Goal: Find specific page/section: Find specific page/section

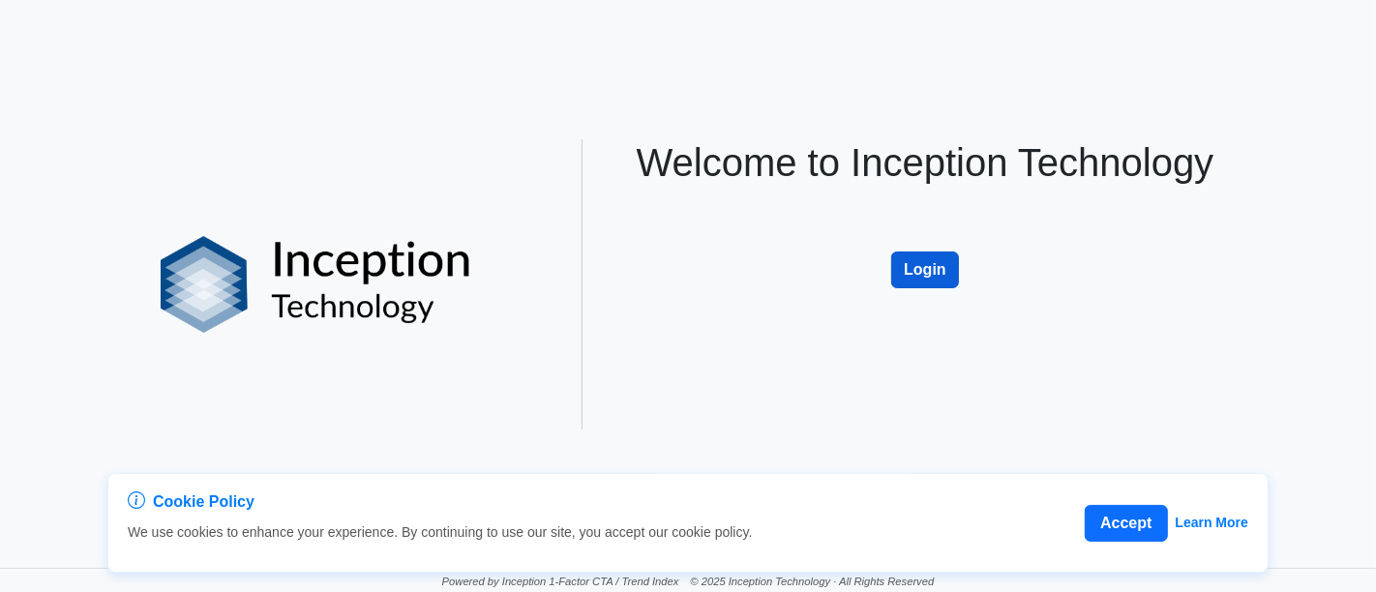
click at [934, 279] on button "Login" at bounding box center [925, 270] width 68 height 37
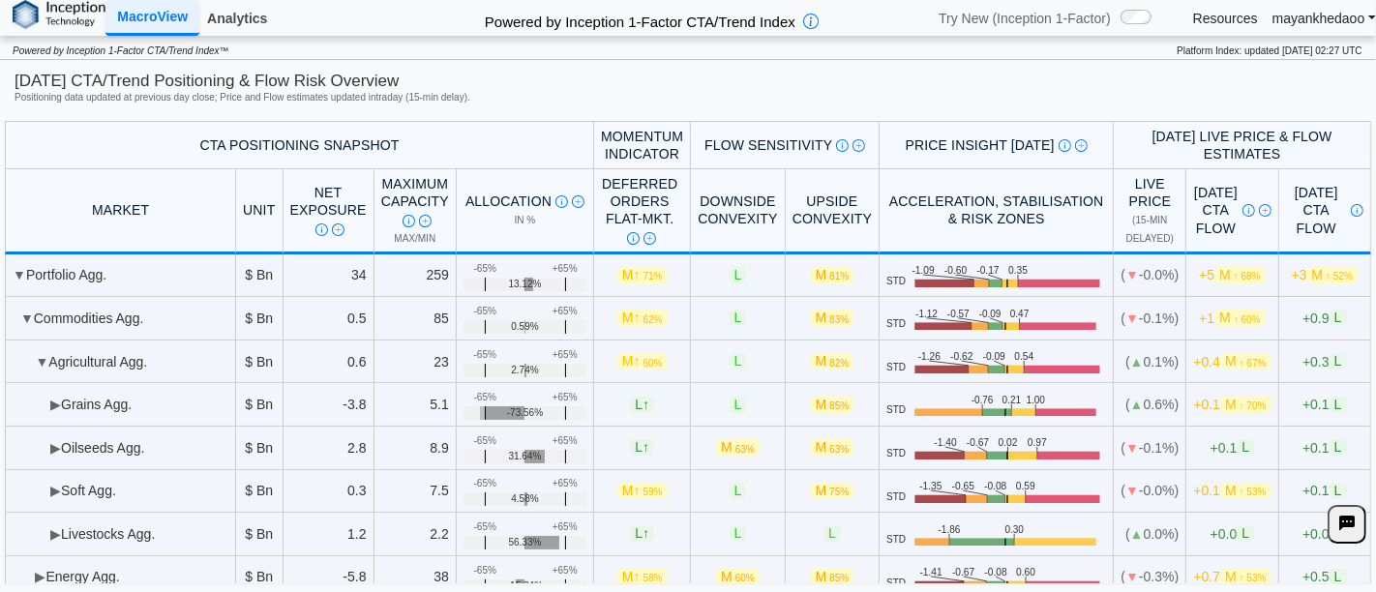
click at [266, 22] on link "Analytics" at bounding box center [236, 18] width 75 height 33
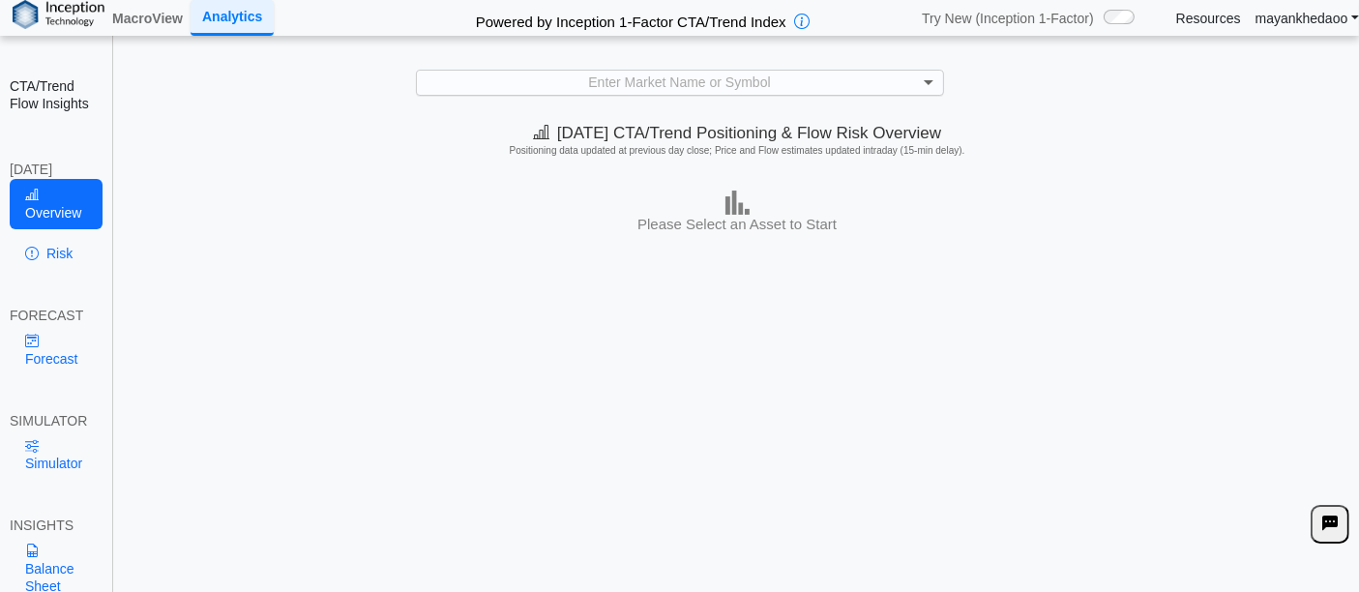
scroll to position [1, 0]
click at [929, 81] on span at bounding box center [929, 82] width 10 height 7
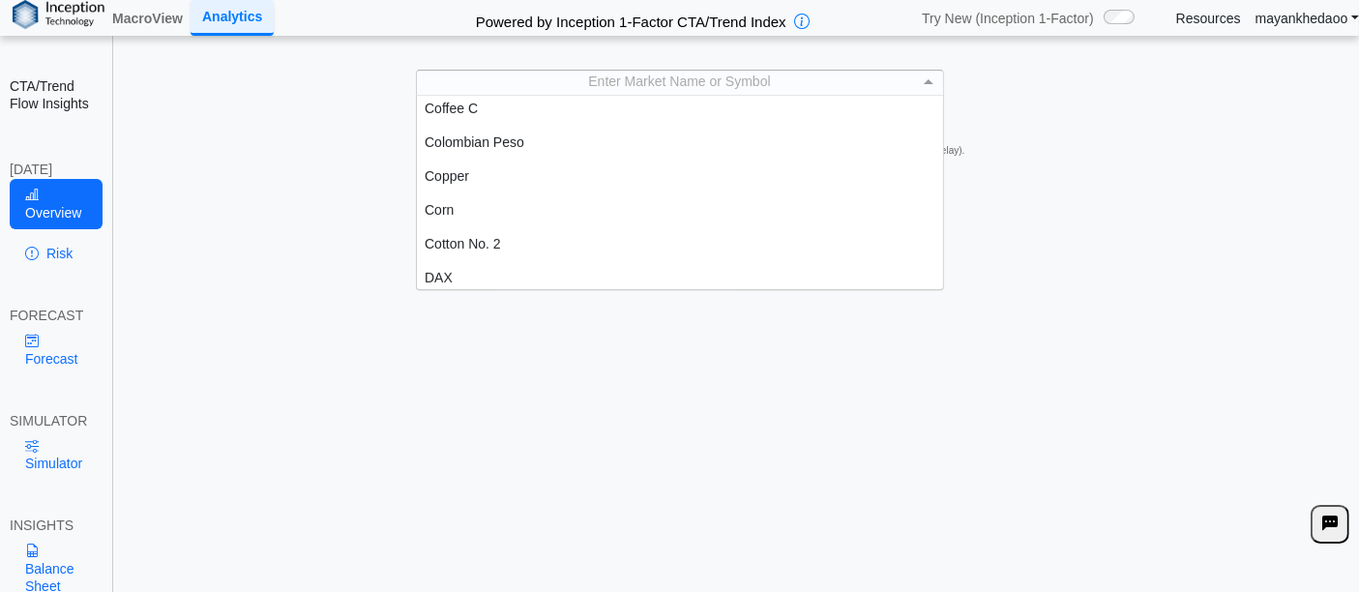
scroll to position [752, 0]
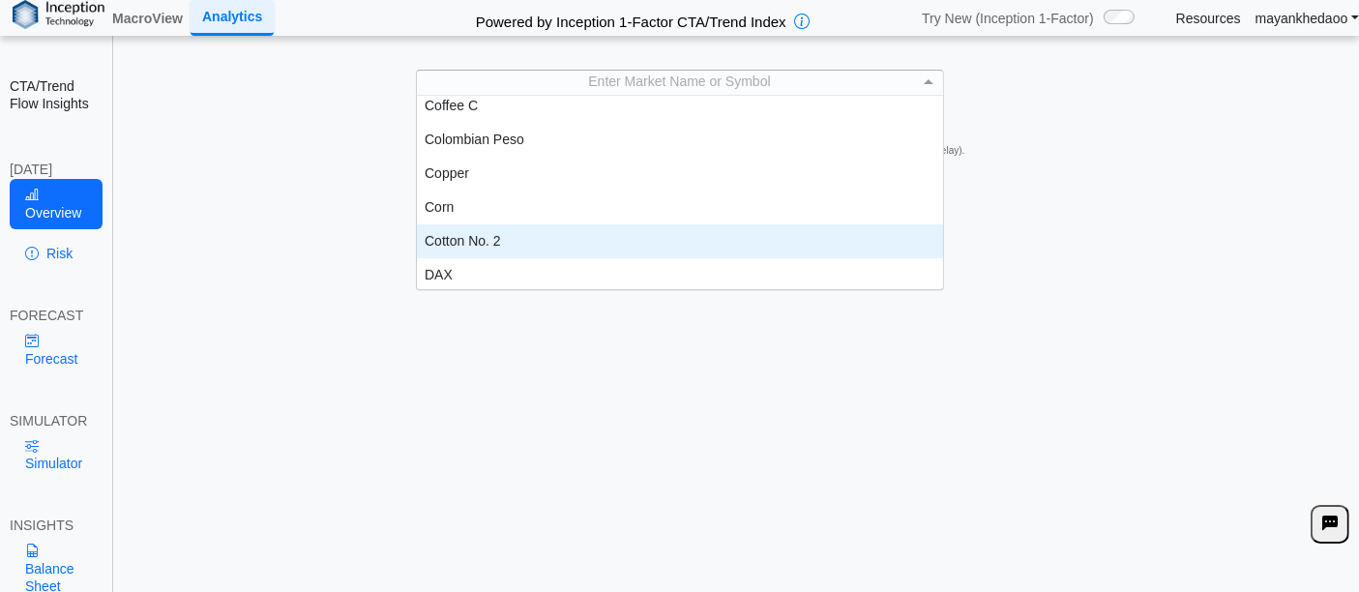
click at [493, 233] on div "Cotton No. 2" at bounding box center [680, 241] width 527 height 34
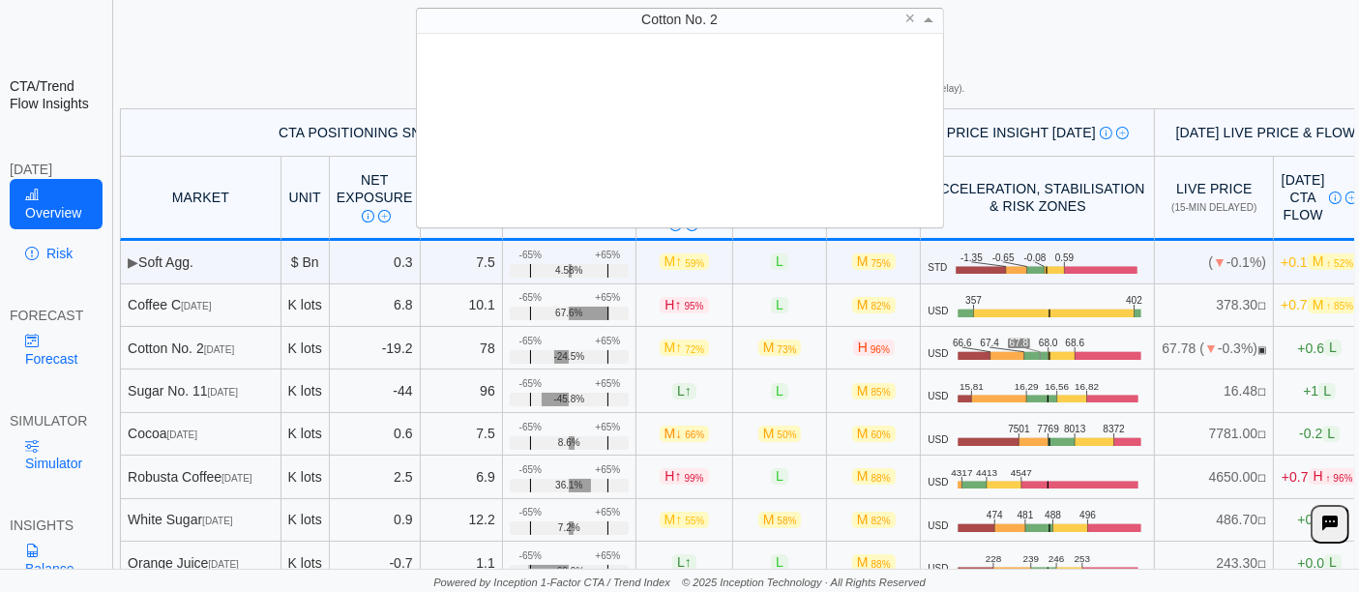
scroll to position [176, 510]
